Goal: Task Accomplishment & Management: Manage account settings

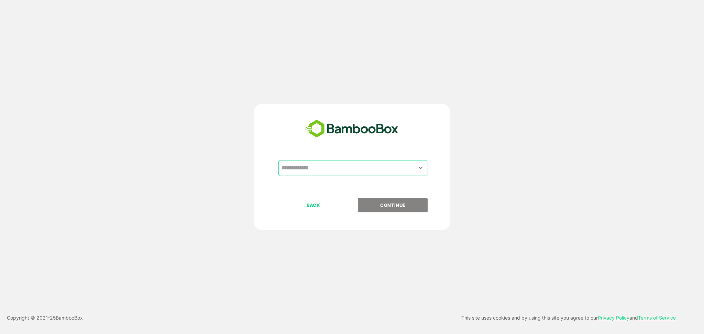
click at [538, 48] on div "​ BACK CONTINUE Copyright © 2021- 25 BambooBox This site uses cookies and by us…" at bounding box center [352, 167] width 704 height 334
click at [364, 169] on input "text" at bounding box center [353, 168] width 147 height 13
click at [419, 167] on icon "Open" at bounding box center [421, 168] width 8 height 8
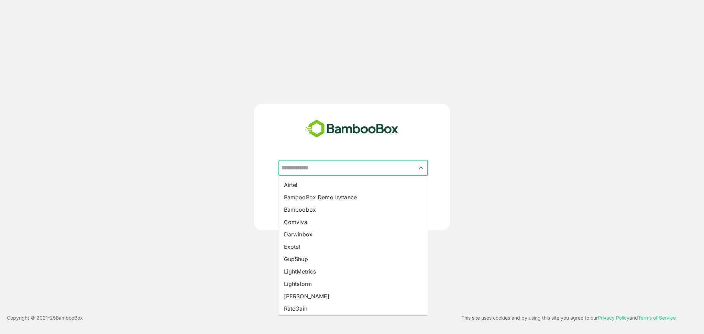
click at [344, 168] on input "text" at bounding box center [353, 168] width 147 height 13
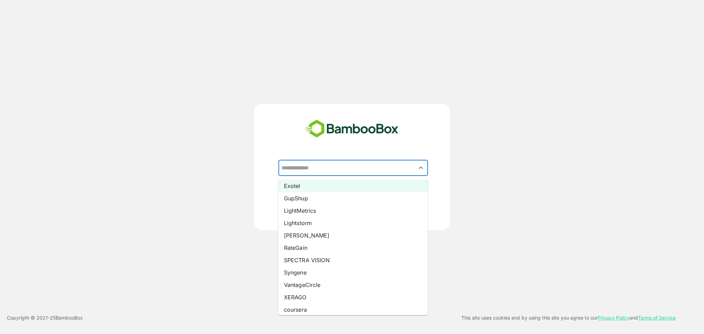
scroll to position [64, 0]
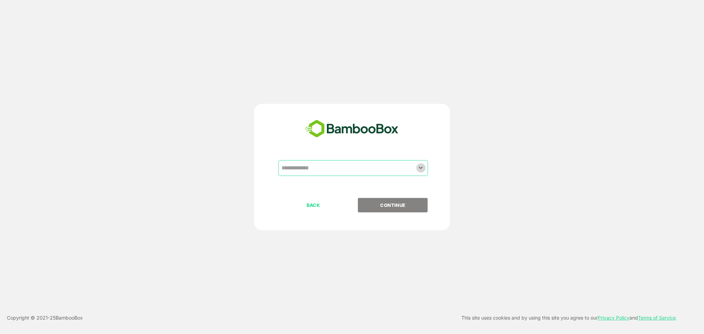
click at [419, 170] on icon "Open" at bounding box center [421, 168] width 8 height 8
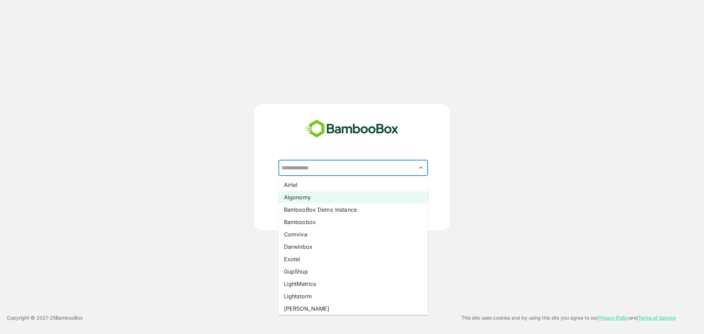
click at [338, 194] on li "Algonomy" at bounding box center [353, 197] width 150 height 12
type input "********"
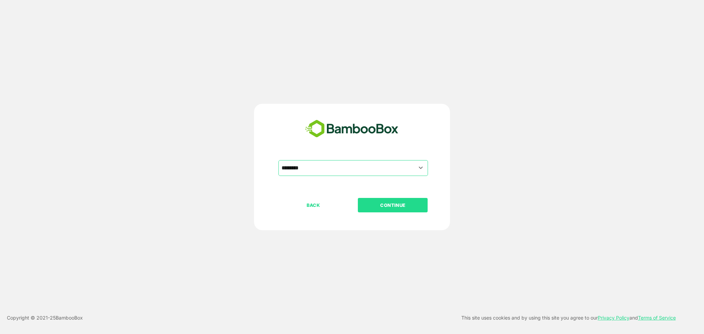
click at [387, 202] on p "CONTINUE" at bounding box center [393, 205] width 69 height 8
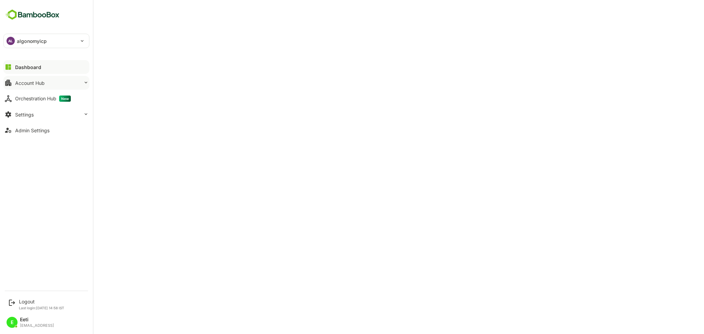
click at [35, 81] on div "Account Hub" at bounding box center [30, 83] width 30 height 6
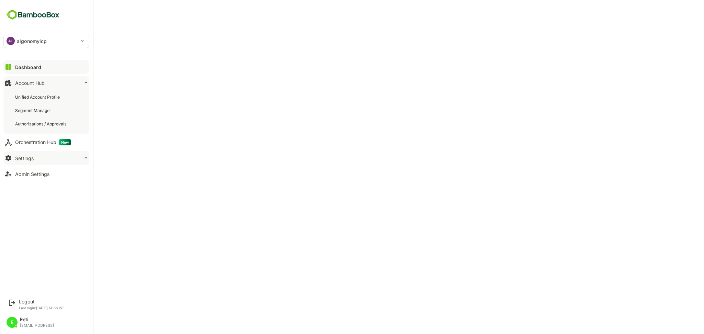
click at [25, 153] on button "Settings" at bounding box center [46, 158] width 86 height 14
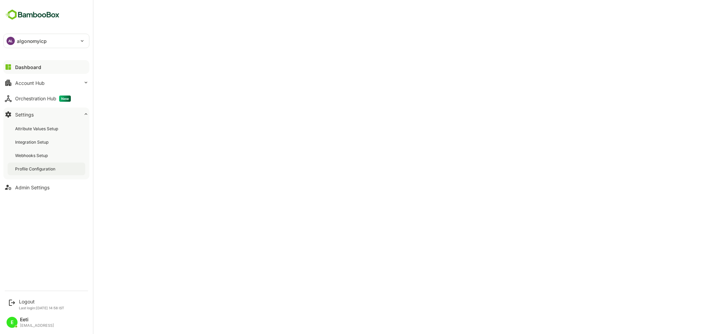
click at [40, 166] on div "Profile Configuration" at bounding box center [36, 169] width 42 height 6
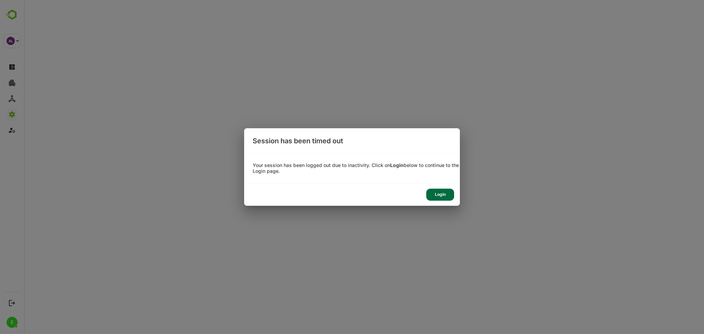
click at [442, 194] on div "Login" at bounding box center [440, 195] width 28 height 12
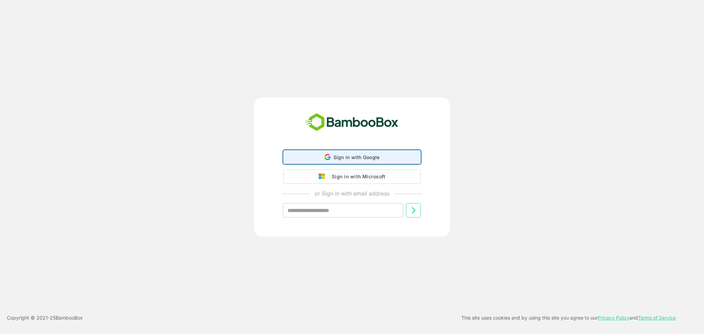
click at [361, 154] on span "Sign in with Google" at bounding box center [356, 157] width 46 height 6
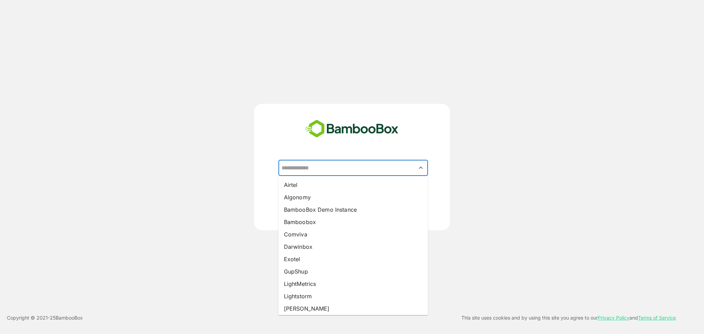
click at [338, 172] on input "text" at bounding box center [353, 168] width 147 height 13
click at [320, 184] on li "Airtel" at bounding box center [353, 185] width 150 height 12
type input "******"
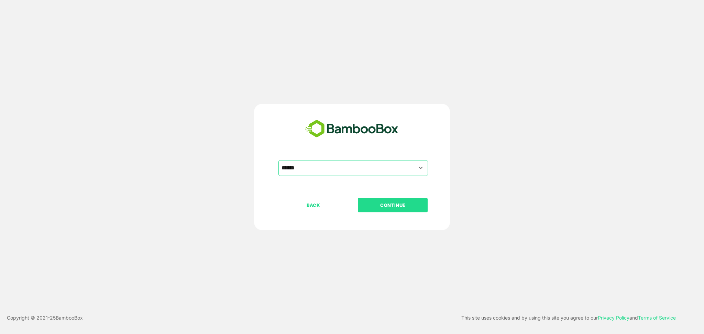
click at [377, 199] on button "CONTINUE" at bounding box center [393, 205] width 70 height 14
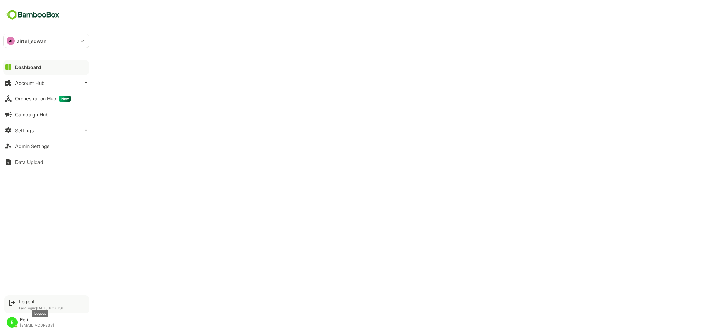
click at [29, 302] on div "Logout" at bounding box center [41, 302] width 45 height 6
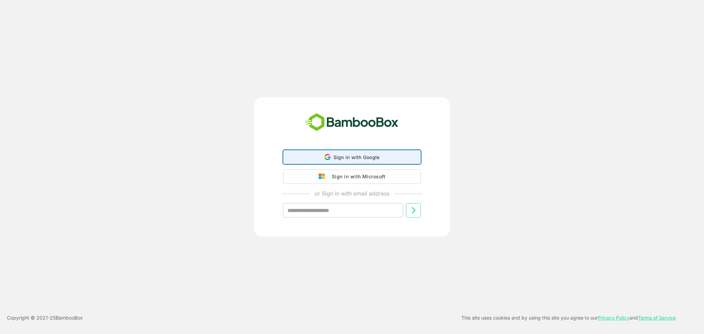
click at [357, 155] on span "Sign in with Google" at bounding box center [356, 157] width 46 height 6
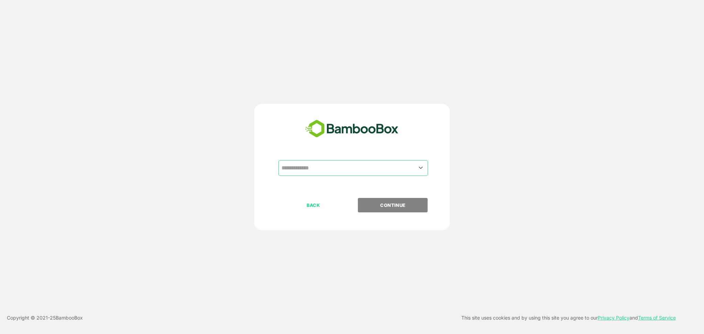
click at [369, 175] on div "​" at bounding box center [353, 168] width 150 height 16
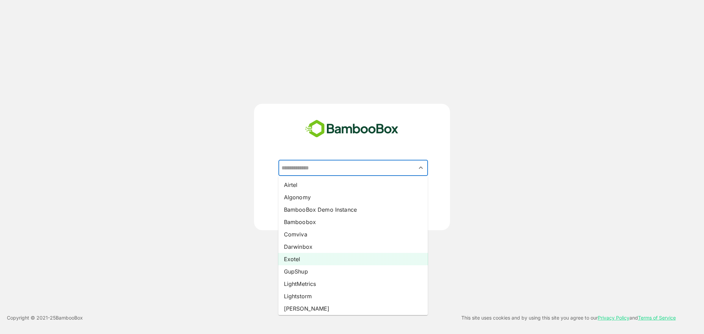
click at [298, 262] on li "Exotel" at bounding box center [353, 259] width 150 height 12
type input "******"
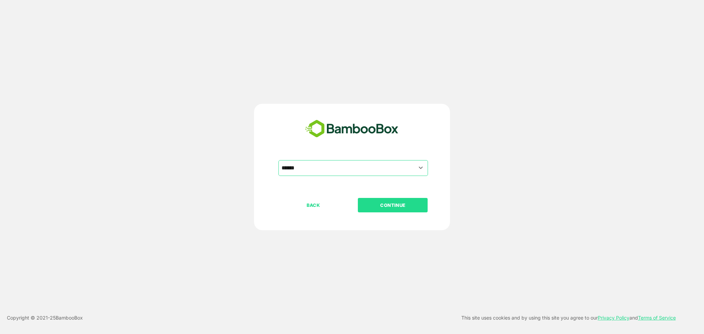
click at [382, 206] on p "CONTINUE" at bounding box center [393, 205] width 69 height 8
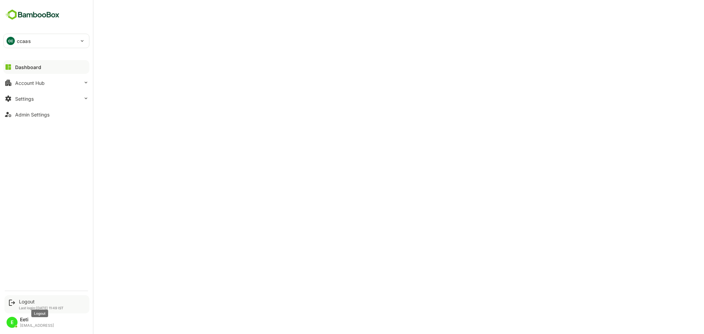
click at [29, 301] on div "Logout" at bounding box center [41, 302] width 45 height 6
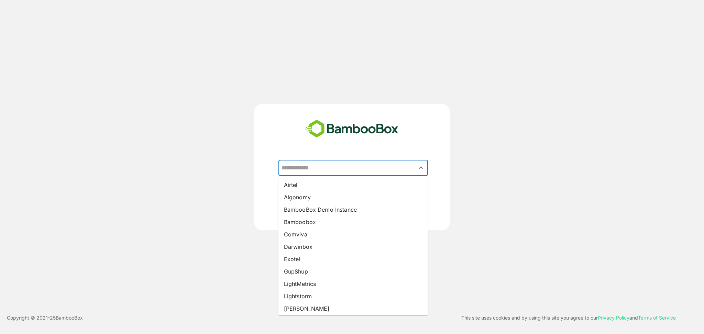
click at [344, 170] on input "text" at bounding box center [353, 168] width 147 height 13
click at [289, 310] on li "[PERSON_NAME]" at bounding box center [353, 308] width 150 height 12
type input "*****"
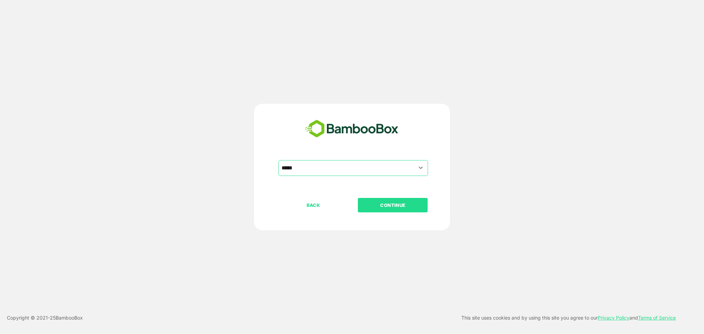
click at [415, 210] on button "CONTINUE" at bounding box center [393, 205] width 70 height 14
